Goal: Transaction & Acquisition: Book appointment/travel/reservation

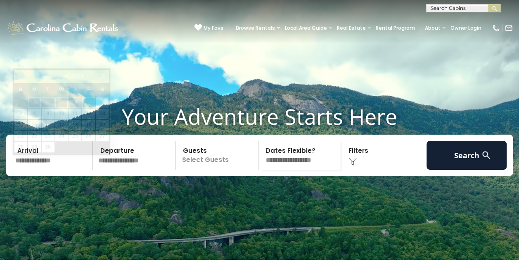
click at [39, 170] on input "text" at bounding box center [52, 155] width 81 height 29
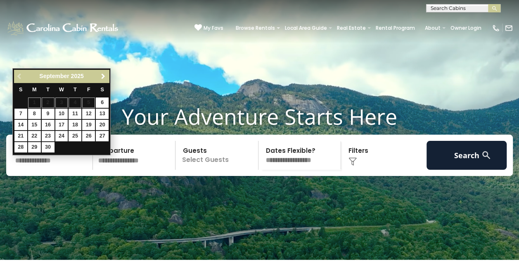
click at [104, 78] on span "Next" at bounding box center [103, 76] width 7 height 7
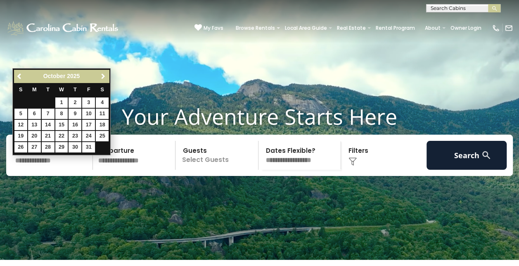
click at [104, 78] on span "Next" at bounding box center [103, 76] width 7 height 7
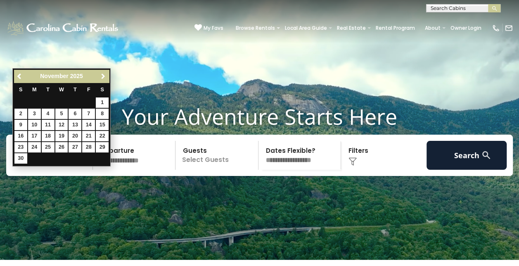
click at [104, 78] on span "Next" at bounding box center [103, 76] width 7 height 7
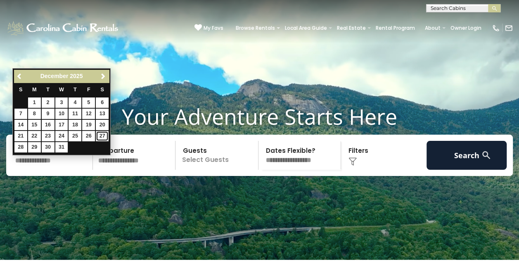
click at [105, 139] on link "27" at bounding box center [102, 136] width 13 height 10
type input "********"
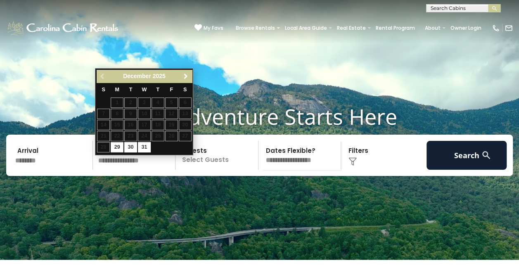
click at [187, 74] on span "Next" at bounding box center [186, 76] width 7 height 7
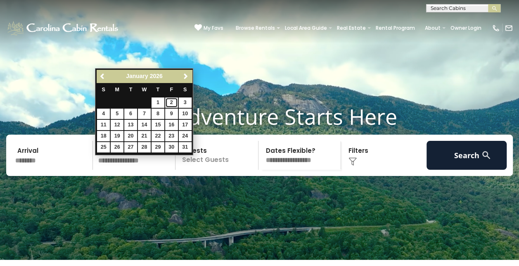
click at [173, 103] on link "2" at bounding box center [171, 102] width 13 height 10
type input "******"
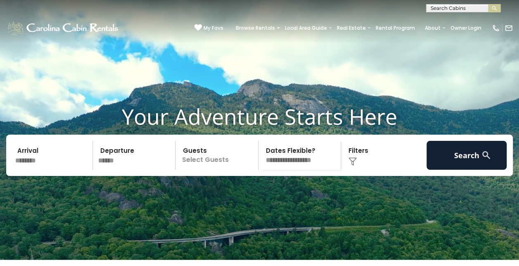
click at [237, 167] on p "Select Guests" at bounding box center [218, 155] width 80 height 29
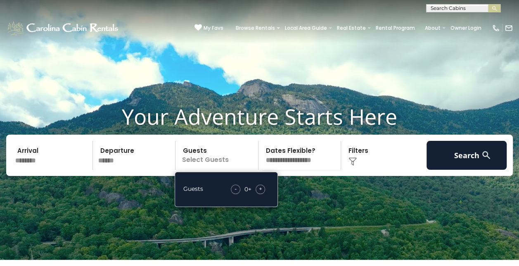
click at [261, 193] on span "+" at bounding box center [260, 189] width 3 height 8
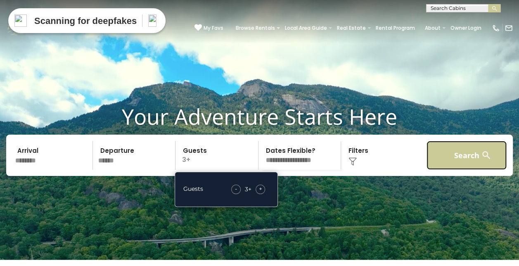
click at [468, 170] on button "Search" at bounding box center [467, 155] width 81 height 29
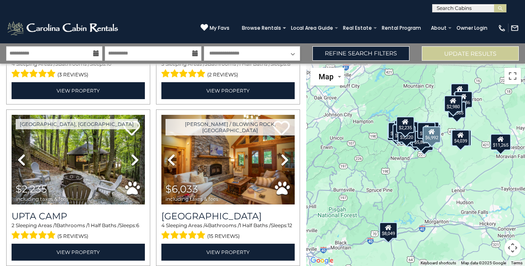
scroll to position [785, 0]
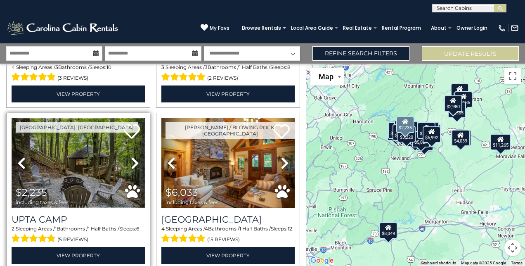
click at [84, 164] on img at bounding box center [78, 162] width 133 height 89
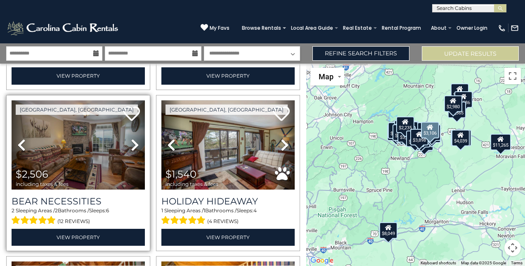
scroll to position [1817, 0]
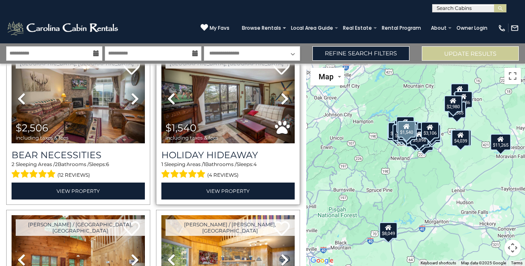
click at [222, 120] on span "$1,540 including taxes & fees" at bounding box center [193, 132] width 65 height 24
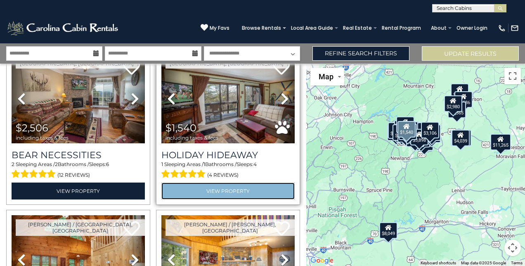
click at [221, 183] on link "View Property" at bounding box center [227, 191] width 133 height 17
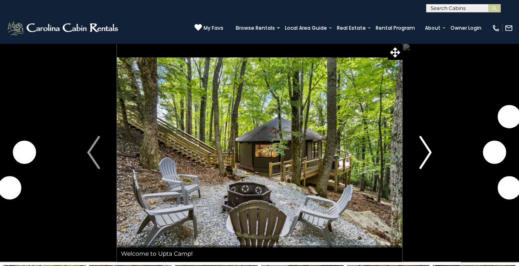
click at [431, 152] on img "Next" at bounding box center [425, 152] width 12 height 33
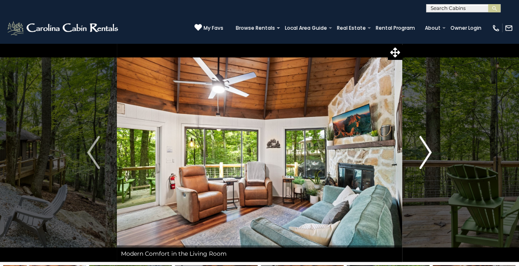
click at [429, 152] on img "Next" at bounding box center [425, 152] width 12 height 33
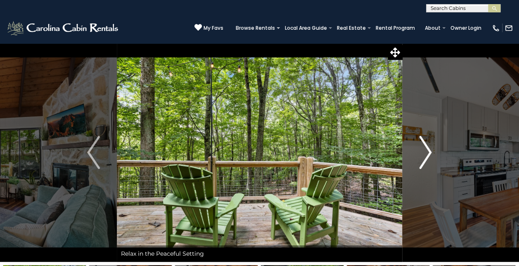
click at [429, 152] on img "Next" at bounding box center [425, 152] width 12 height 33
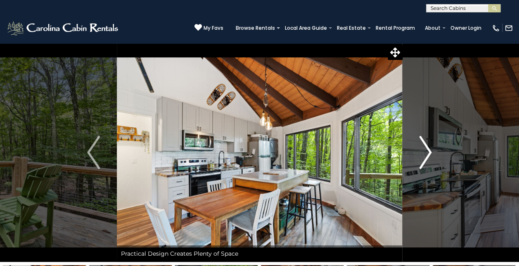
click at [429, 152] on img "Next" at bounding box center [425, 152] width 12 height 33
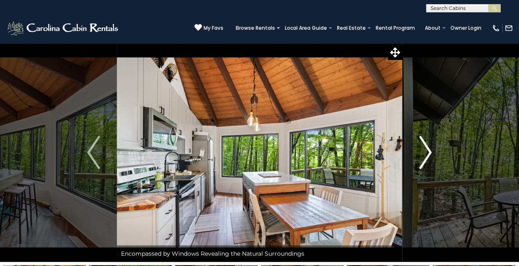
click at [429, 152] on img "Next" at bounding box center [425, 152] width 12 height 33
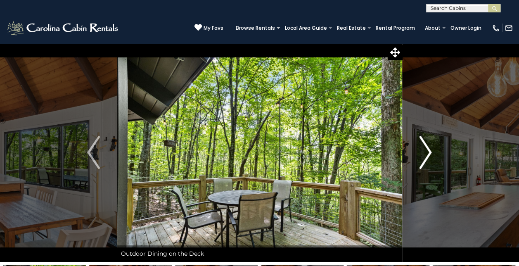
click at [429, 152] on img "Next" at bounding box center [425, 152] width 12 height 33
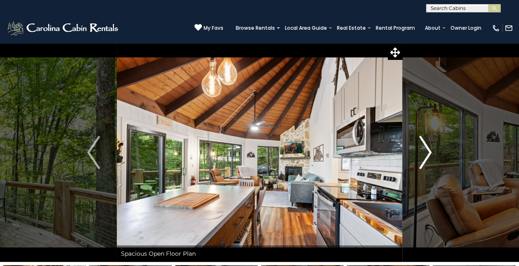
click at [429, 152] on img "Next" at bounding box center [425, 152] width 12 height 33
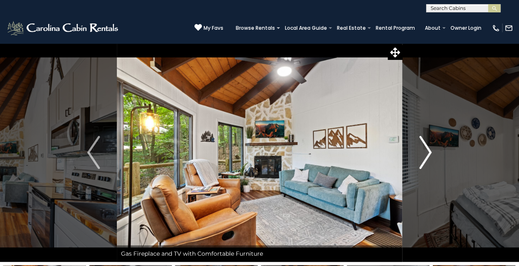
click at [429, 152] on img "Next" at bounding box center [425, 152] width 12 height 33
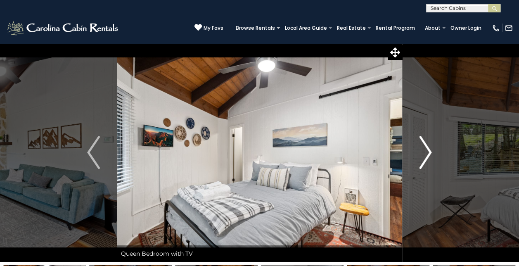
click at [429, 152] on img "Next" at bounding box center [425, 152] width 12 height 33
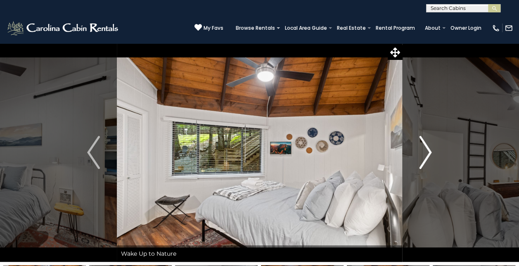
click at [429, 152] on img "Next" at bounding box center [425, 152] width 12 height 33
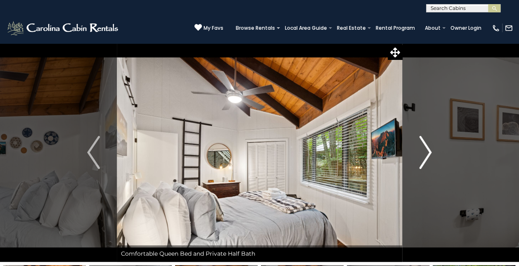
click at [429, 152] on img "Next" at bounding box center [425, 152] width 12 height 33
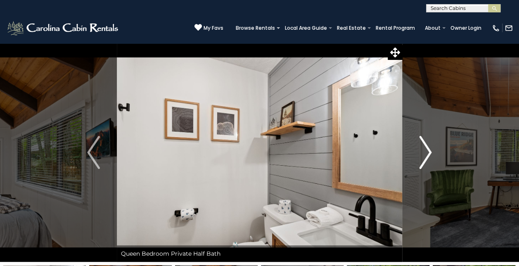
click at [429, 152] on img "Next" at bounding box center [425, 152] width 12 height 33
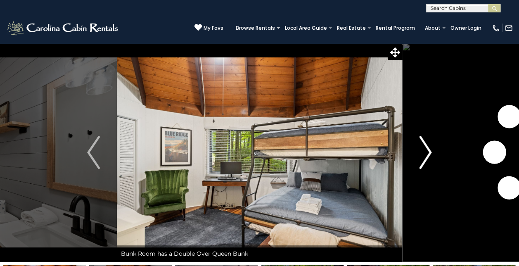
click at [429, 152] on img "Next" at bounding box center [425, 152] width 12 height 33
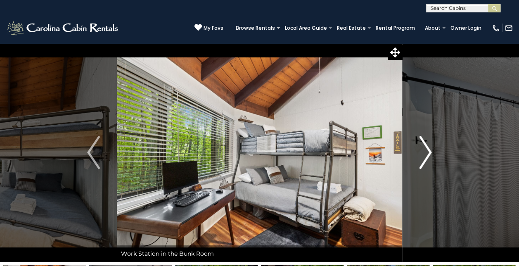
click at [429, 152] on img "Next" at bounding box center [425, 152] width 12 height 33
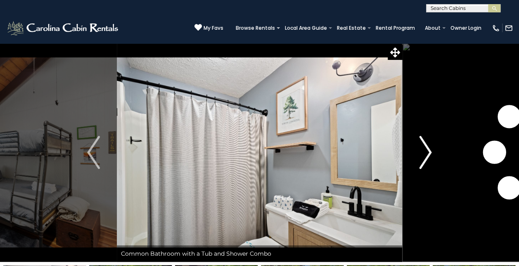
click at [429, 152] on img "Next" at bounding box center [425, 152] width 12 height 33
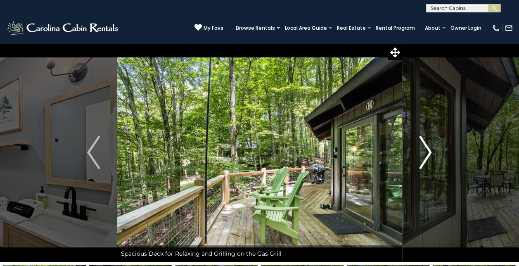
click at [429, 152] on img "Next" at bounding box center [425, 152] width 12 height 33
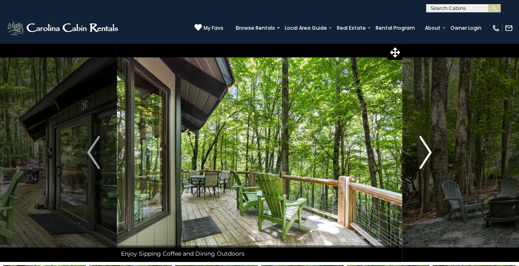
click at [429, 152] on img "Next" at bounding box center [425, 152] width 12 height 33
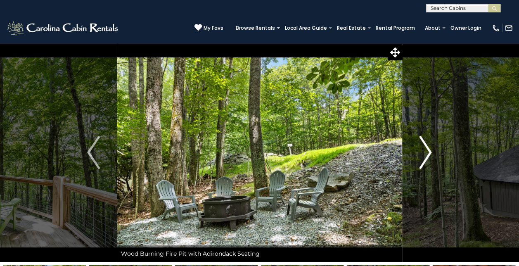
click at [429, 152] on img "Next" at bounding box center [425, 152] width 12 height 33
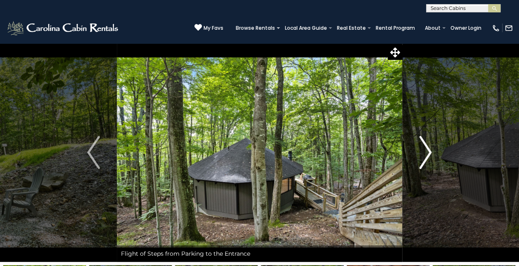
click at [429, 152] on img "Next" at bounding box center [425, 152] width 12 height 33
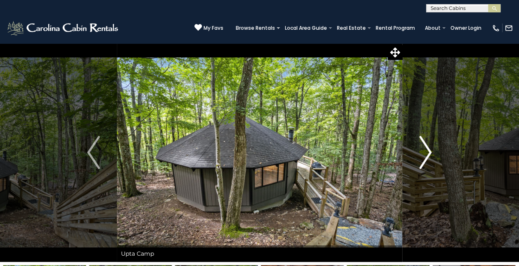
click at [429, 152] on img "Next" at bounding box center [425, 152] width 12 height 33
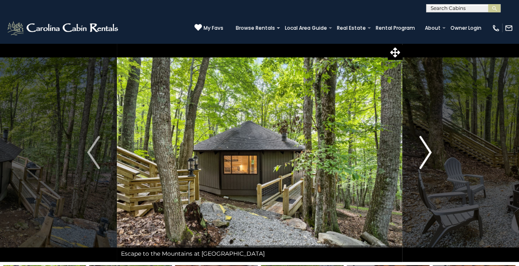
click at [429, 152] on img "Next" at bounding box center [425, 152] width 12 height 33
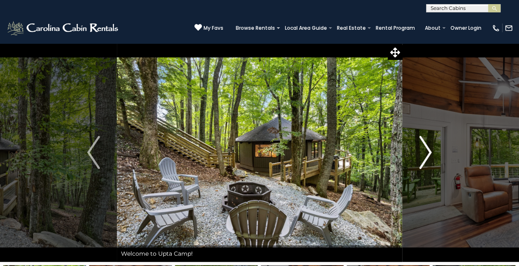
click at [429, 152] on img "Next" at bounding box center [425, 152] width 12 height 33
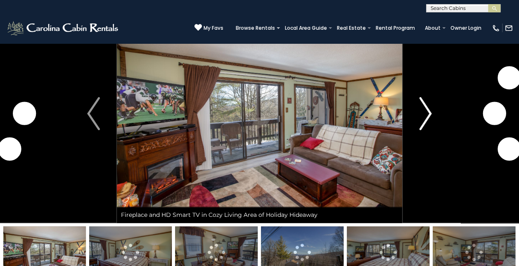
scroll to position [41, 0]
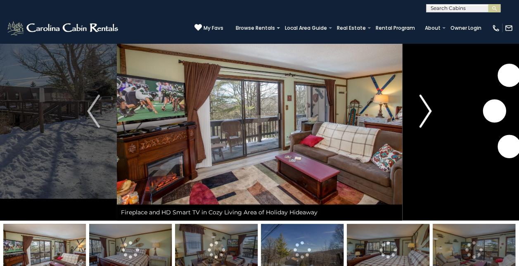
click at [421, 113] on img "Next" at bounding box center [425, 111] width 12 height 33
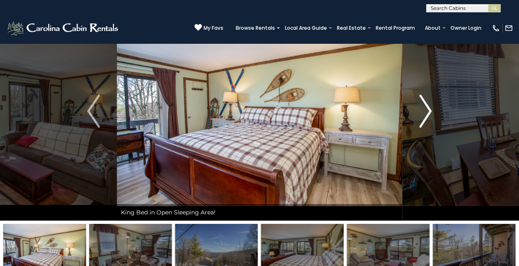
click at [433, 113] on button "Next" at bounding box center [425, 111] width 46 height 219
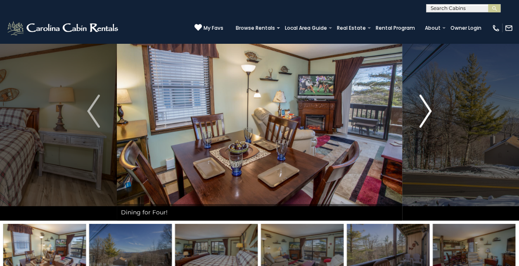
click at [433, 113] on button "Next" at bounding box center [425, 111] width 46 height 219
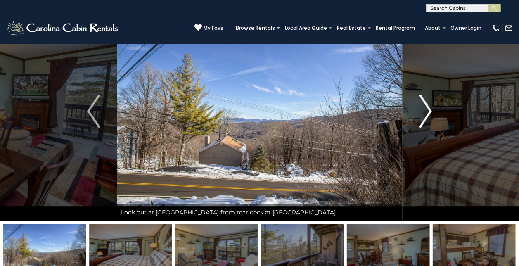
click at [433, 113] on button "Next" at bounding box center [425, 111] width 46 height 219
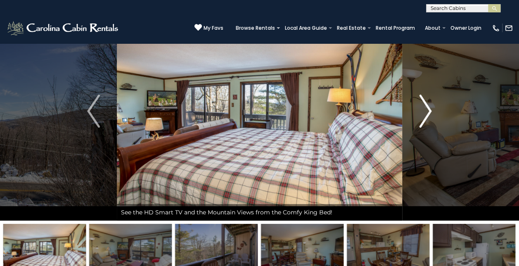
click at [427, 113] on img "Next" at bounding box center [425, 111] width 12 height 33
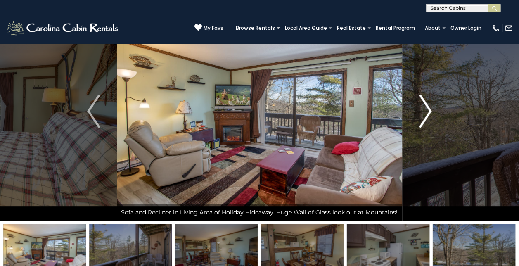
click at [427, 113] on img "Next" at bounding box center [425, 111] width 12 height 33
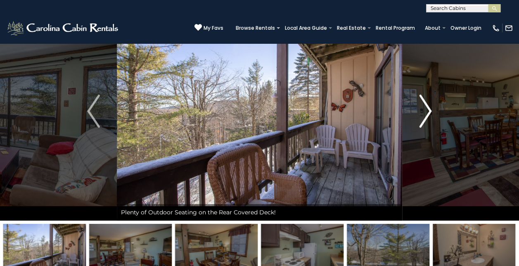
click at [427, 113] on img "Next" at bounding box center [425, 111] width 12 height 33
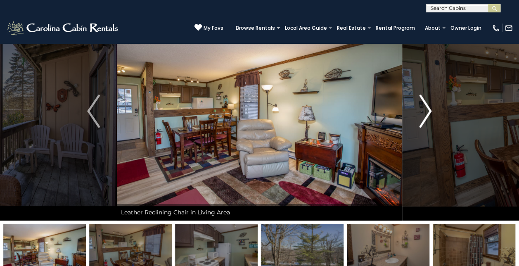
click at [427, 113] on img "Next" at bounding box center [425, 111] width 12 height 33
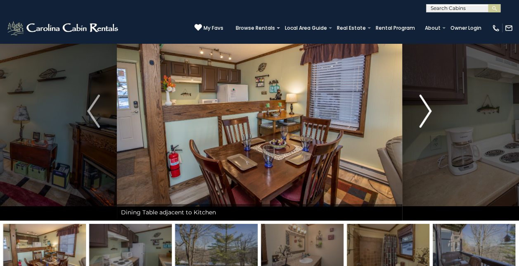
click at [427, 113] on img "Next" at bounding box center [425, 111] width 12 height 33
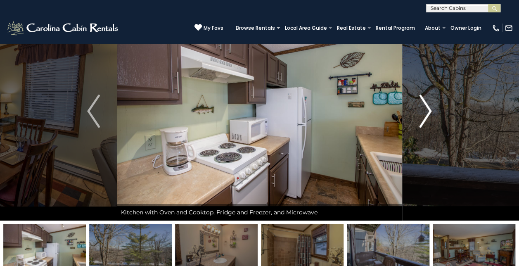
click at [427, 113] on img "Next" at bounding box center [425, 111] width 12 height 33
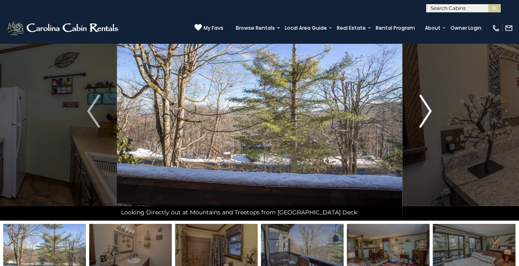
click at [427, 113] on img "Next" at bounding box center [425, 111] width 12 height 33
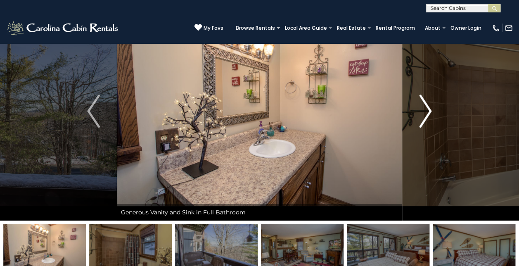
click at [427, 113] on img "Next" at bounding box center [425, 111] width 12 height 33
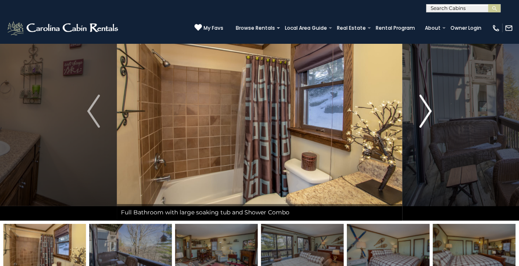
click at [427, 113] on img "Next" at bounding box center [425, 111] width 12 height 33
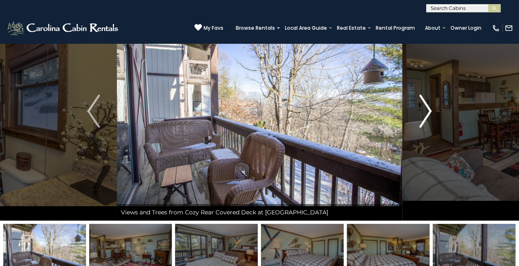
click at [427, 113] on img "Next" at bounding box center [425, 111] width 12 height 33
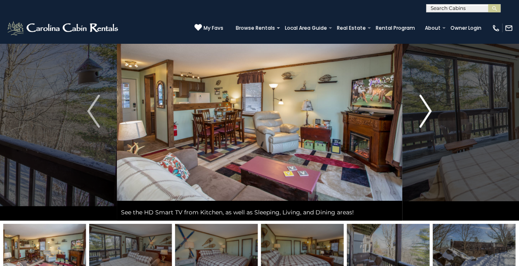
click at [427, 113] on img "Next" at bounding box center [425, 111] width 12 height 33
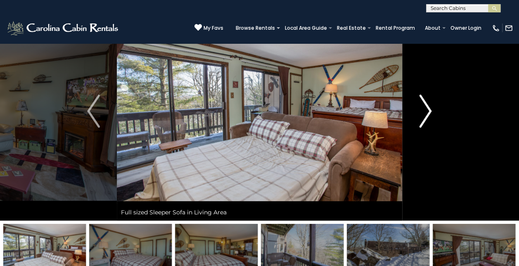
click at [427, 113] on img "Next" at bounding box center [425, 111] width 12 height 33
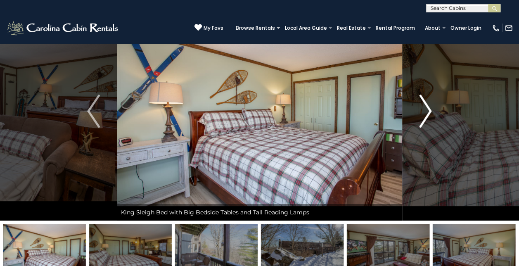
click at [427, 113] on img "Next" at bounding box center [425, 111] width 12 height 33
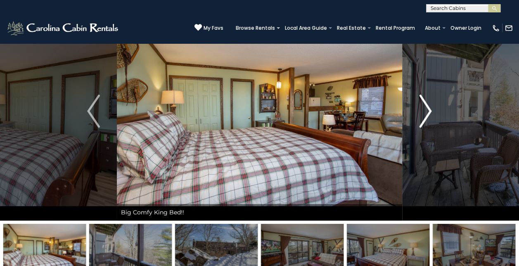
click at [427, 113] on img "Next" at bounding box center [425, 111] width 12 height 33
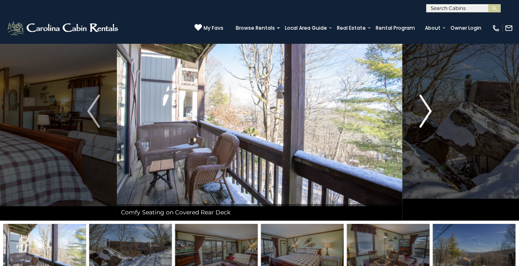
click at [427, 113] on img "Next" at bounding box center [425, 111] width 12 height 33
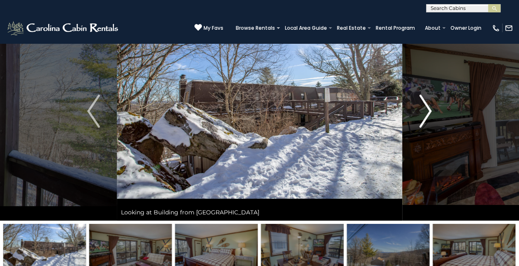
click at [427, 113] on img "Next" at bounding box center [425, 111] width 12 height 33
